Goal: Go to known website: Access a specific website the user already knows

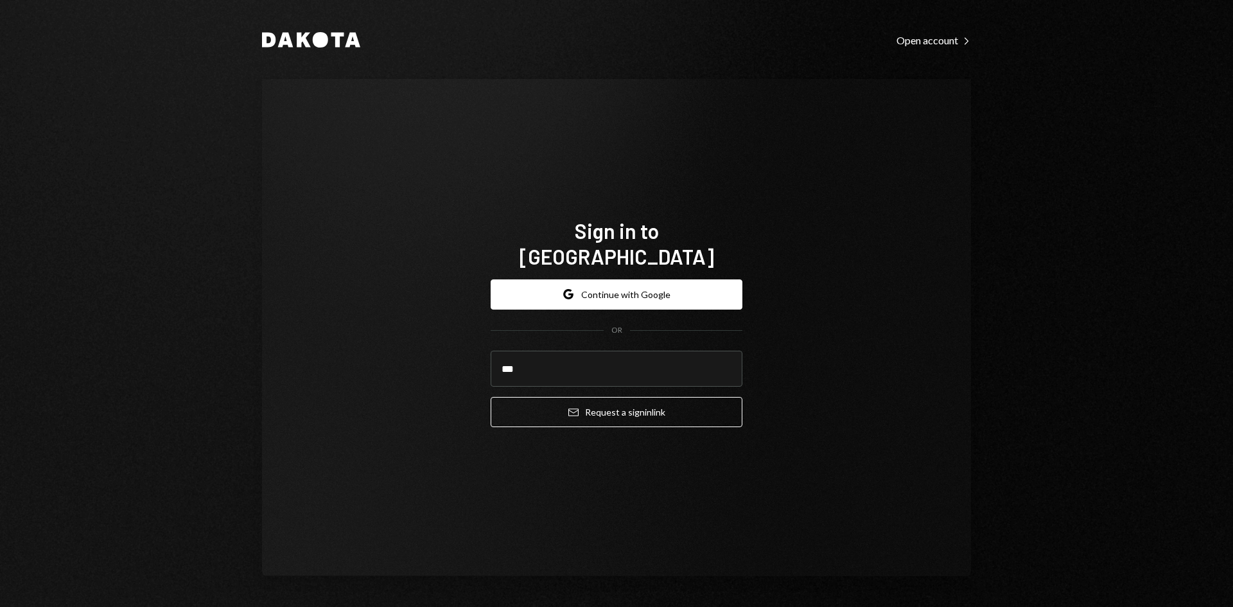
type input "**********"
click at [605, 403] on button "Email Request a sign in link" at bounding box center [617, 412] width 252 height 30
